Goal: Information Seeking & Learning: Learn about a topic

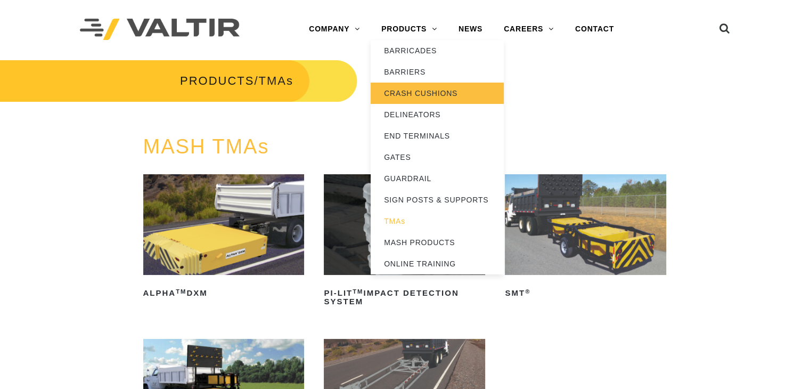
click at [422, 101] on link "CRASH CUSHIONS" at bounding box center [436, 93] width 133 height 21
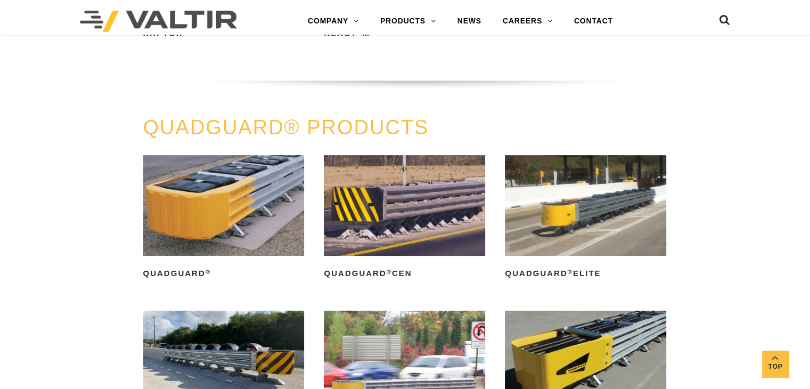
scroll to position [586, 0]
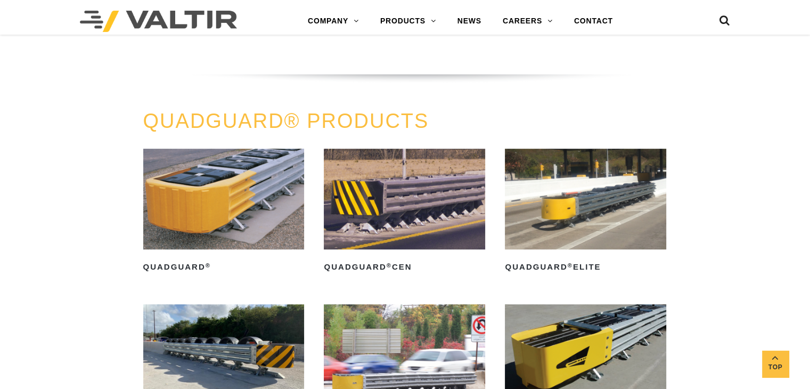
click at [577, 257] on link "QuadGuard ® Elite" at bounding box center [585, 212] width 161 height 127
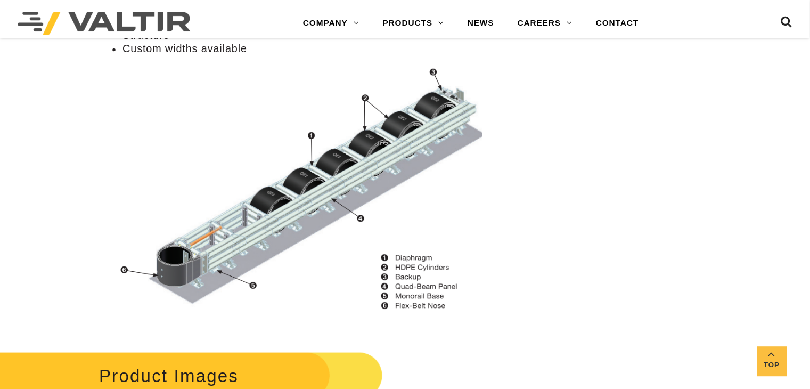
scroll to position [1166, 0]
